Goal: Find specific page/section: Find specific page/section

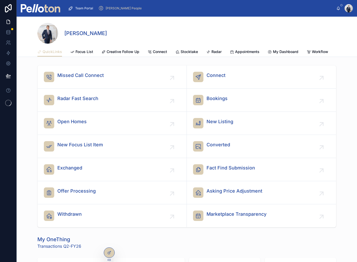
click at [188, 52] on span "Stocktake" at bounding box center [189, 51] width 17 height 5
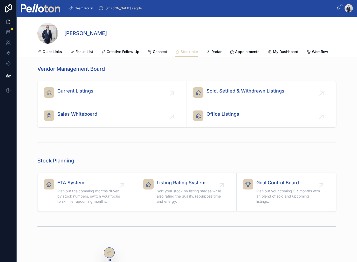
click at [83, 90] on span "Current Listings" at bounding box center [75, 90] width 36 height 7
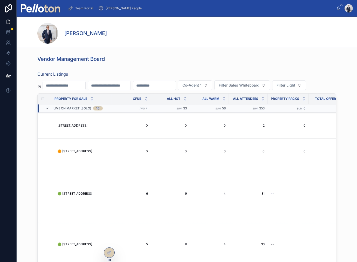
click at [70, 201] on td "🟢 [STREET_ADDRESS] 🟢 [STREET_ADDRESS]" at bounding box center [81, 193] width 61 height 59
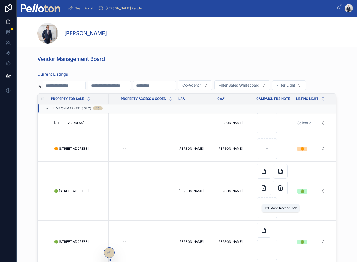
scroll to position [2, 1354]
click at [281, 191] on icon at bounding box center [281, 188] width 6 height 6
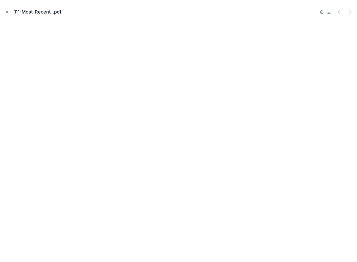
click at [341, 13] on icon "Previous file" at bounding box center [339, 11] width 5 height 5
click at [351, 11] on icon "Next file" at bounding box center [349, 11] width 5 height 5
click at [339, 12] on icon "Previous file" at bounding box center [339, 12] width 1 height 1
click at [349, 12] on icon "Next file" at bounding box center [349, 11] width 5 height 5
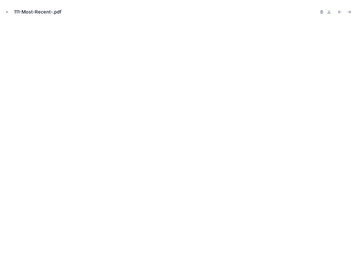
click at [351, 12] on icon "Next file" at bounding box center [349, 11] width 5 height 5
click at [329, 11] on icon at bounding box center [329, 12] width 0 height 2
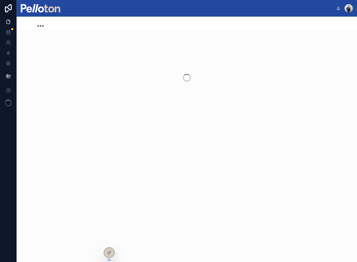
scroll to position [6, 0]
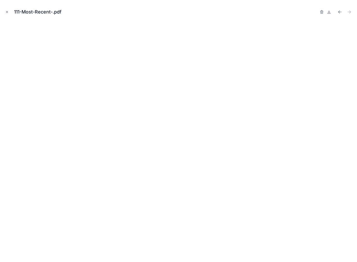
click at [9, 12] on icon "Close modal" at bounding box center [7, 12] width 4 height 4
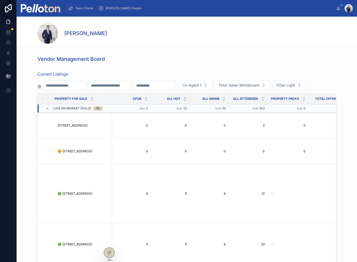
click at [7, 17] on link at bounding box center [8, 22] width 16 height 10
click at [79, 197] on td "🟢 [STREET_ADDRESS] 🟢 [STREET_ADDRESS]" at bounding box center [81, 193] width 61 height 59
click at [84, 195] on span "🟢 [STREET_ADDRESS]" at bounding box center [75, 193] width 35 height 4
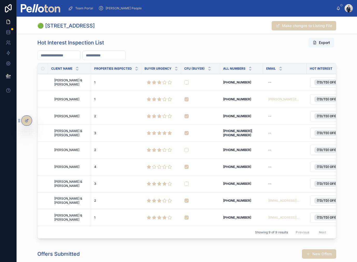
click at [135, 258] on div "Offers Submitted New Offers" at bounding box center [186, 254] width 299 height 10
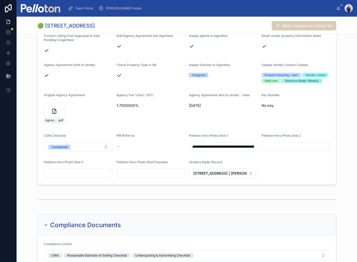
scroll to position [1657, 0]
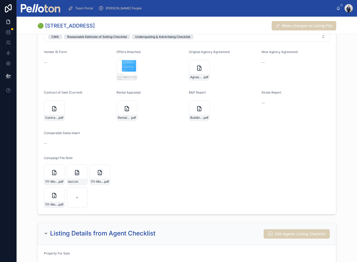
click at [106, 171] on div "111-Most-Recent- .pdf" at bounding box center [100, 174] width 21 height 21
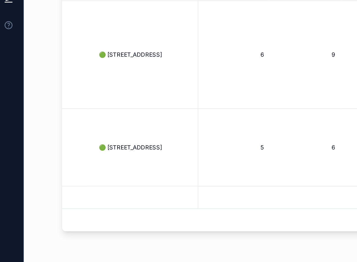
scroll to position [97, 0]
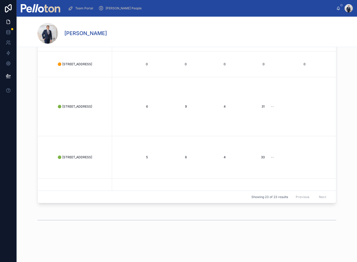
click at [96, 109] on td "🟢 [STREET_ADDRESS] 🟢 [STREET_ADDRESS]" at bounding box center [81, 106] width 61 height 59
click at [83, 104] on span "🟢 [STREET_ADDRESS]" at bounding box center [75, 106] width 35 height 4
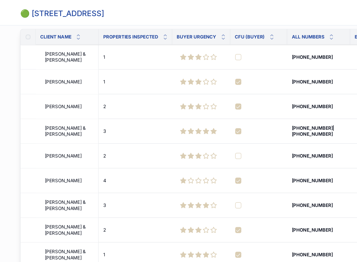
click at [54, 87] on span "[PERSON_NAME]" at bounding box center [66, 89] width 25 height 4
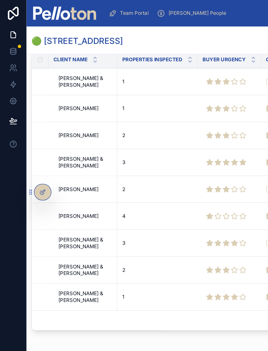
click at [46, 87] on span "[PERSON_NAME]" at bounding box center [49, 85] width 25 height 4
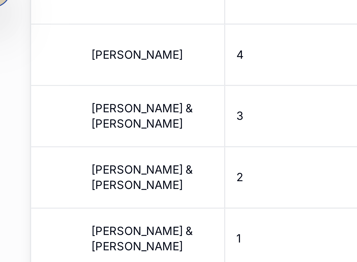
scroll to position [405, 0]
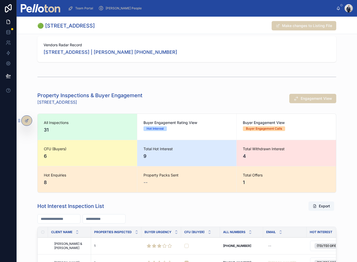
scroll to position [214, 0]
click at [318, 96] on span "Engagement View" at bounding box center [316, 98] width 31 height 5
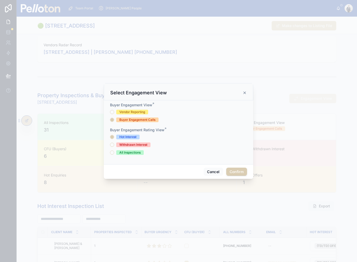
click at [117, 110] on span "Vendor Reporting" at bounding box center [132, 112] width 32 height 5
click at [114, 110] on button "Vendor Reporting" at bounding box center [112, 112] width 4 height 4
click at [114, 143] on button "Withdrawn Interest" at bounding box center [112, 145] width 4 height 4
click at [113, 150] on button "All Inspections" at bounding box center [112, 152] width 4 height 4
click at [236, 167] on button "Confirm" at bounding box center [236, 171] width 21 height 8
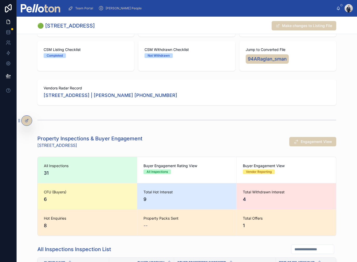
scroll to position [153, 0]
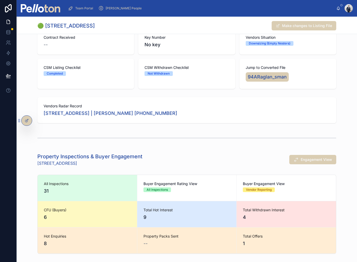
click at [303, 157] on span "Engagement View" at bounding box center [316, 159] width 31 height 5
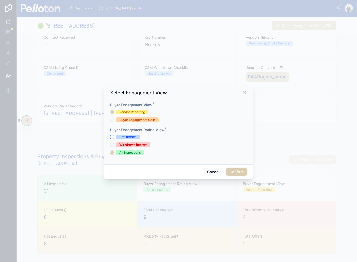
click at [113, 135] on button "Hot Interest" at bounding box center [112, 137] width 4 height 4
click at [236, 171] on button "Confirm" at bounding box center [236, 171] width 21 height 8
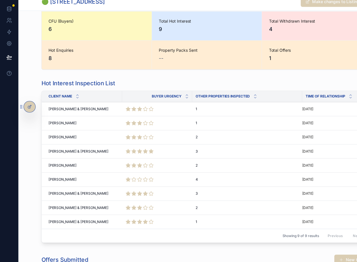
scroll to position [320, 0]
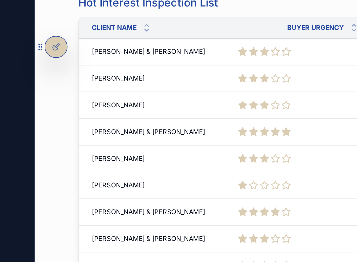
click at [60, 172] on span "[PERSON_NAME]" at bounding box center [56, 174] width 25 height 4
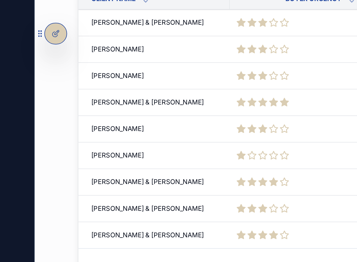
scroll to position [326, 0]
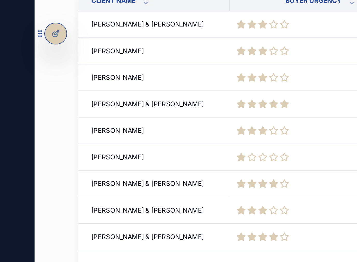
click at [33, 87] on div "Hot Interest Inspection List Client Name Buyer Urgency Other Properties Inspect…" at bounding box center [187, 164] width 341 height 154
